Goal: Task Accomplishment & Management: Use online tool/utility

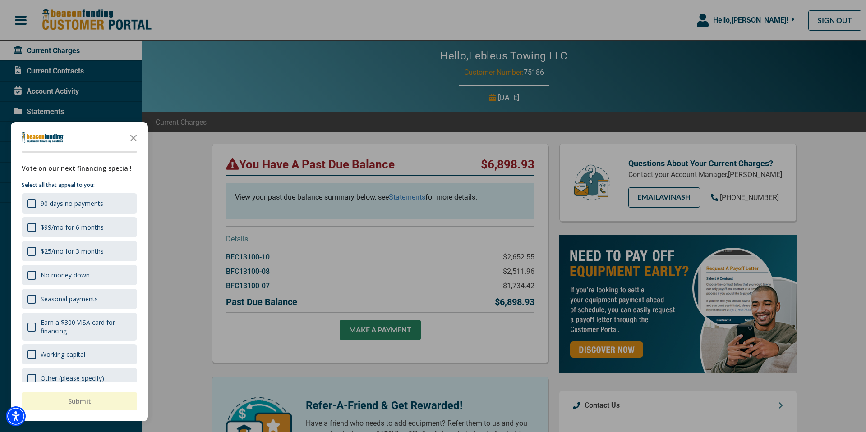
click at [373, 273] on div at bounding box center [433, 216] width 866 height 432
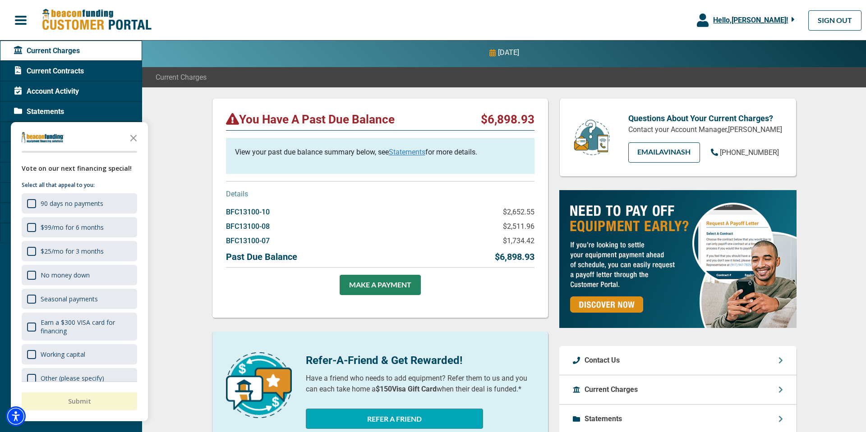
scroll to position [60, 0]
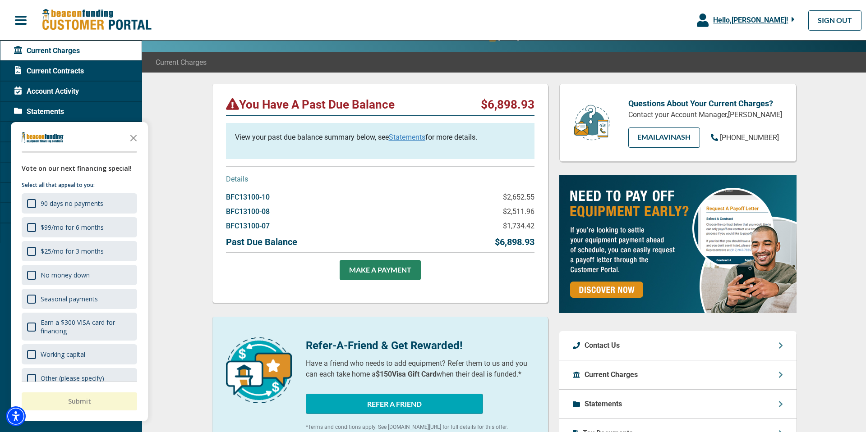
click at [138, 140] on icon "Close the survey" at bounding box center [133, 138] width 18 height 18
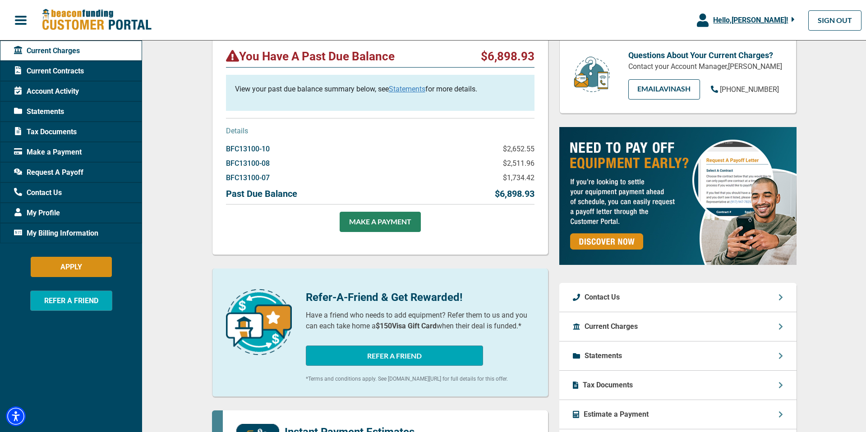
scroll to position [100, 0]
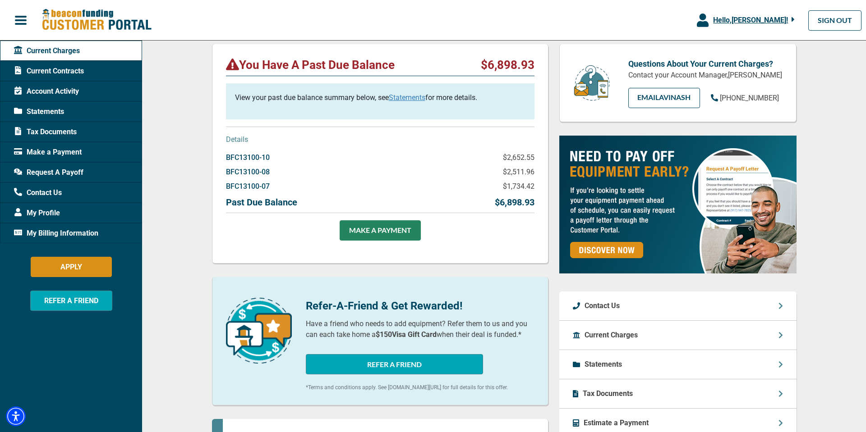
click at [338, 53] on div "You Have A Past Due Balance $6,898.93 View your past due balance summary below,…" at bounding box center [380, 154] width 336 height 220
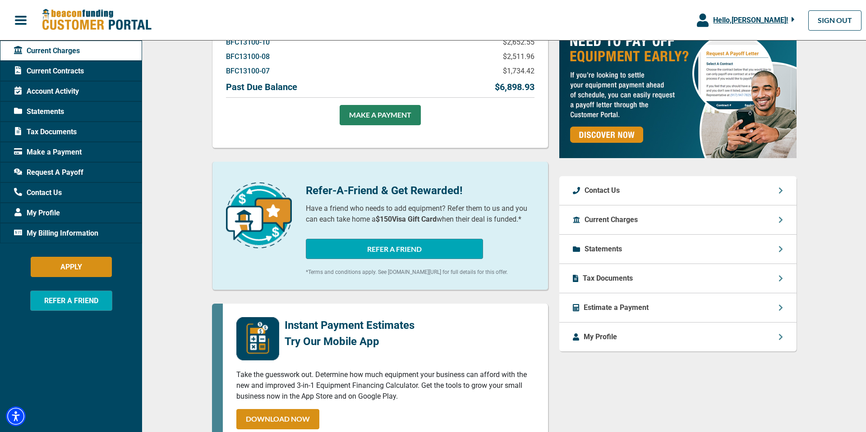
scroll to position [90, 0]
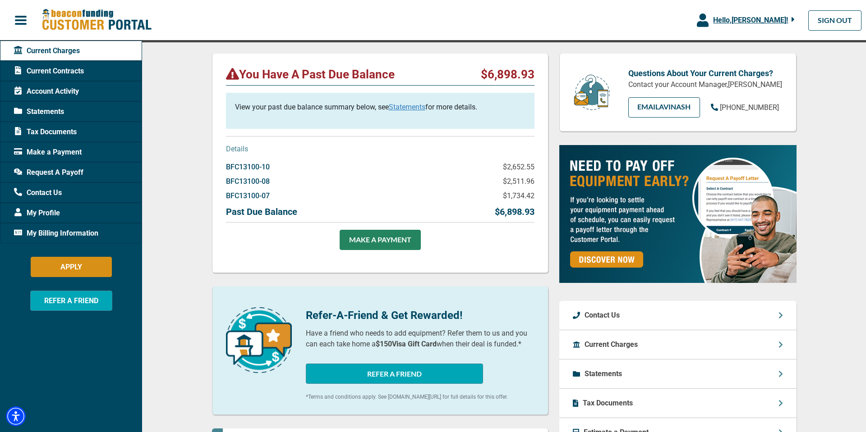
click at [56, 72] on span "Current Contracts" at bounding box center [49, 71] width 70 height 11
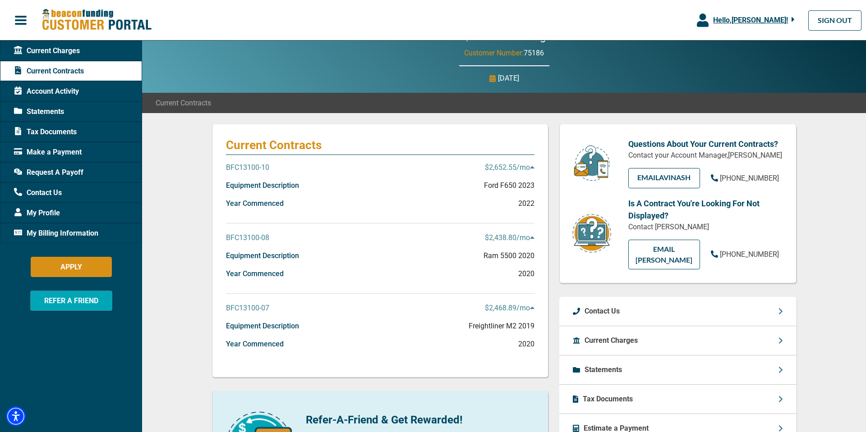
scroll to position [15, 0]
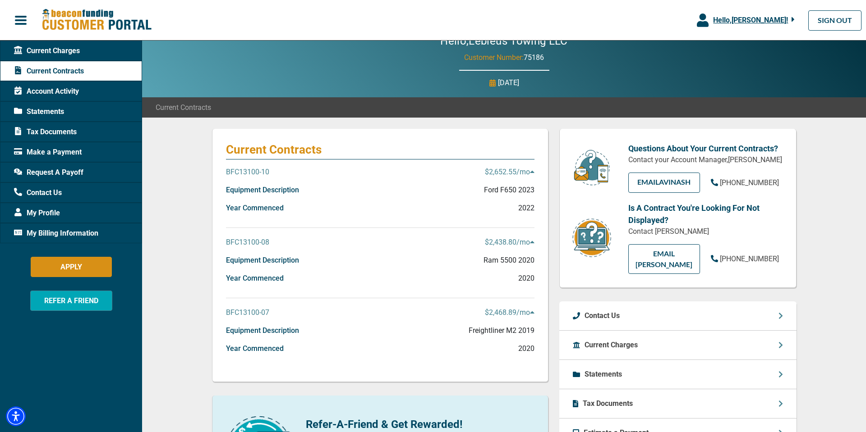
click at [65, 176] on span "Request A Payoff" at bounding box center [48, 172] width 69 height 11
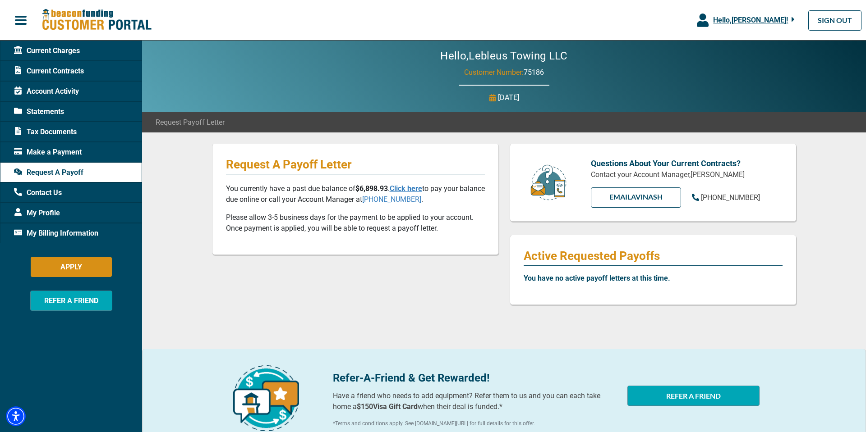
click at [35, 48] on span "Current Charges" at bounding box center [47, 51] width 66 height 11
